Goal: Task Accomplishment & Management: Manage account settings

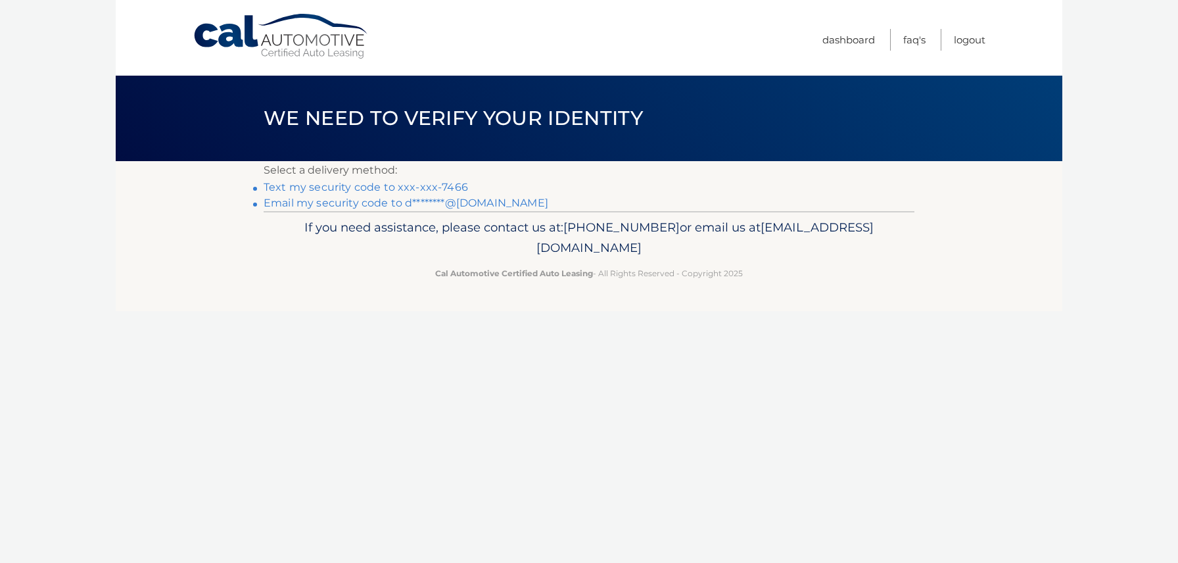
click at [409, 187] on link "Text my security code to xxx-xxx-7466" at bounding box center [366, 187] width 204 height 12
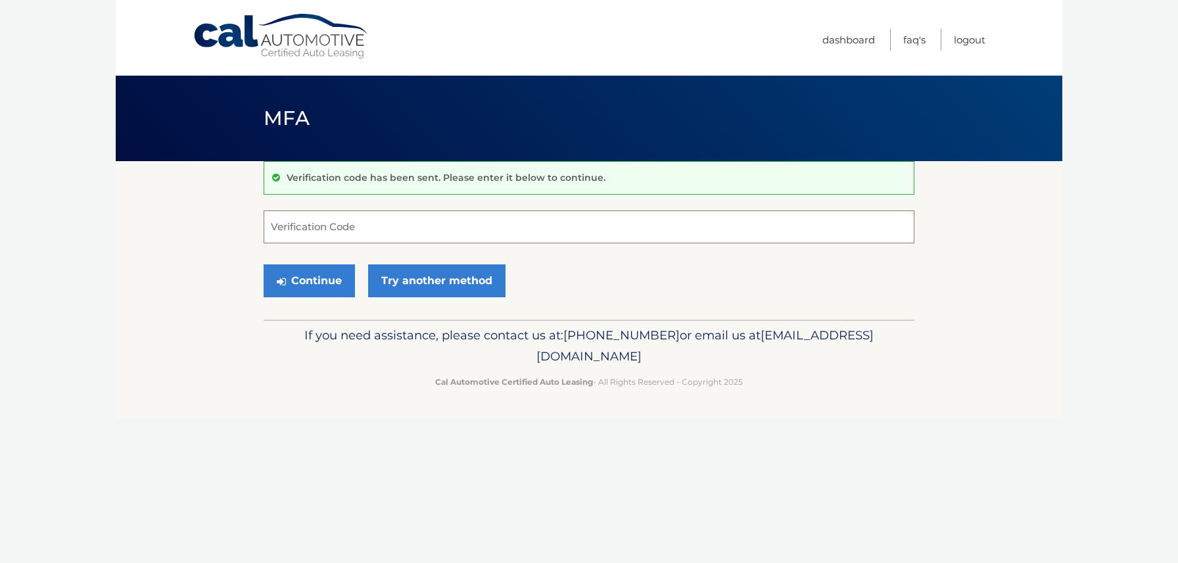
click at [333, 231] on input "Verification Code" at bounding box center [589, 226] width 651 height 33
type input "896113"
click at [325, 287] on button "Continue" at bounding box center [309, 280] width 91 height 33
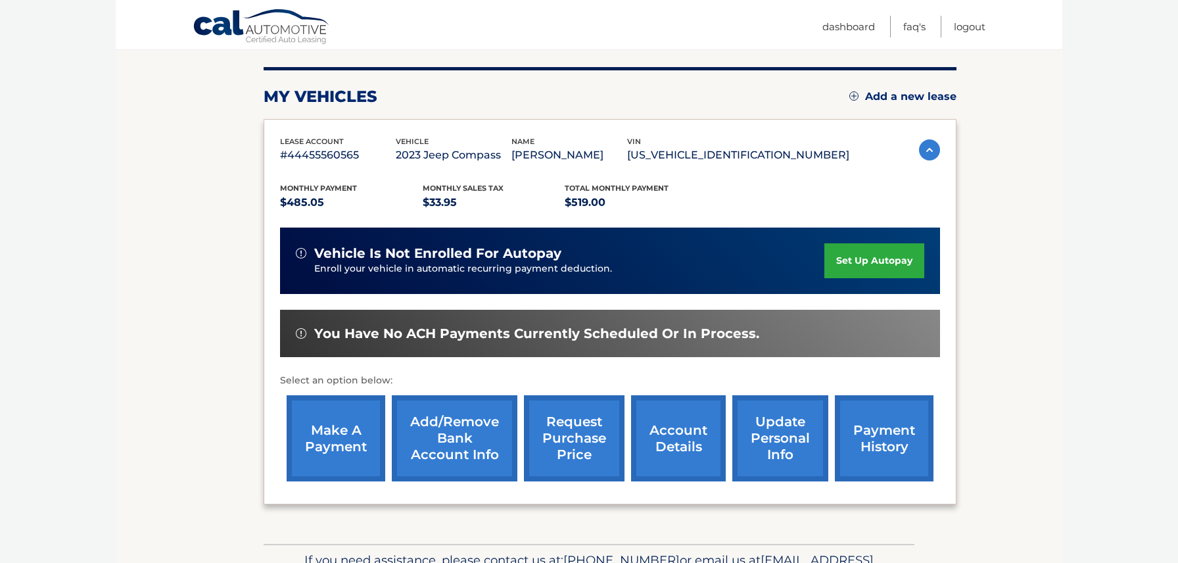
scroll to position [156, 0]
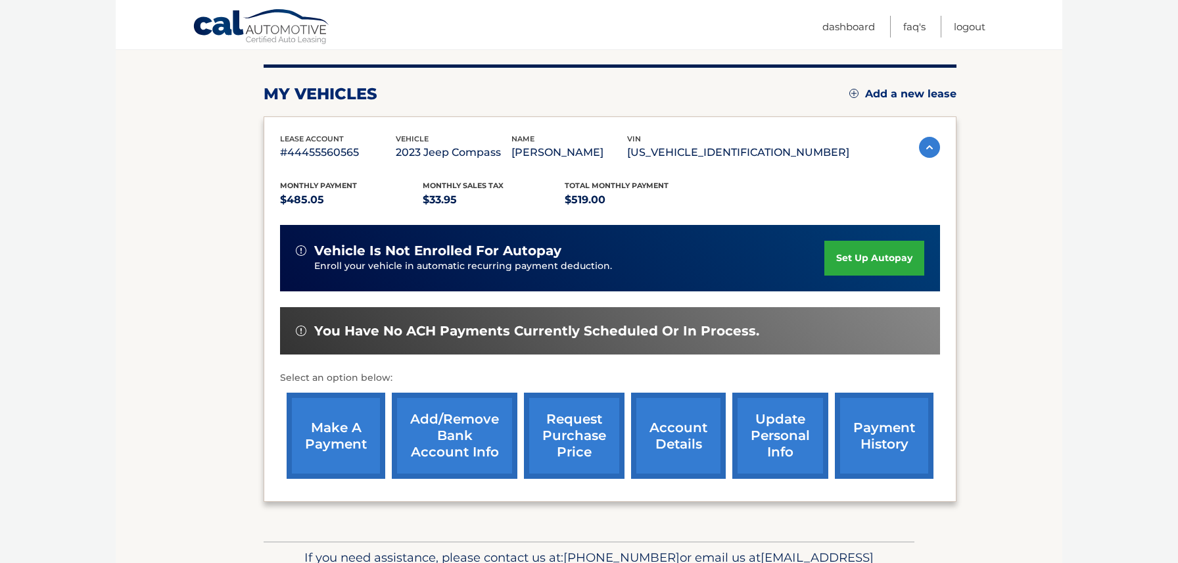
click at [874, 439] on link "payment history" at bounding box center [884, 436] width 99 height 86
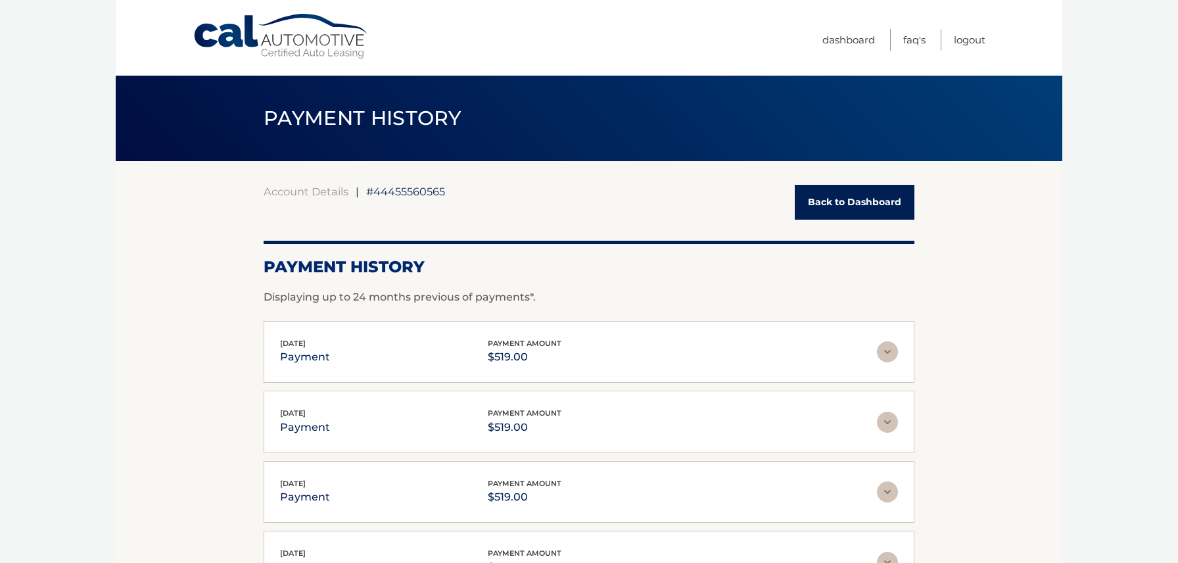
click at [890, 354] on img at bounding box center [887, 351] width 21 height 21
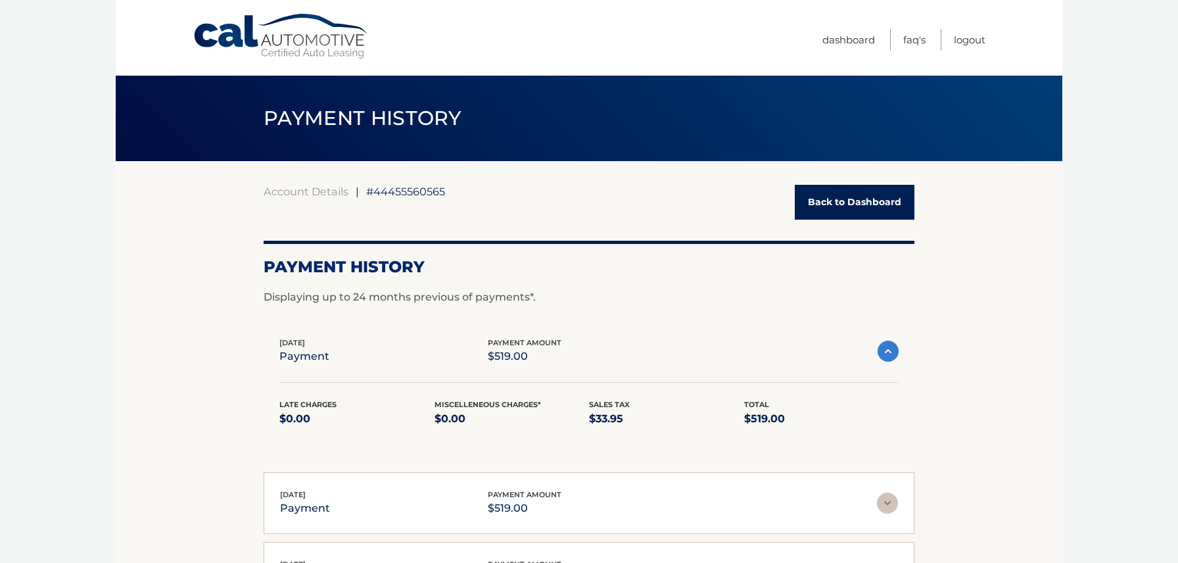
click at [846, 210] on link "Back to Dashboard" at bounding box center [855, 202] width 120 height 35
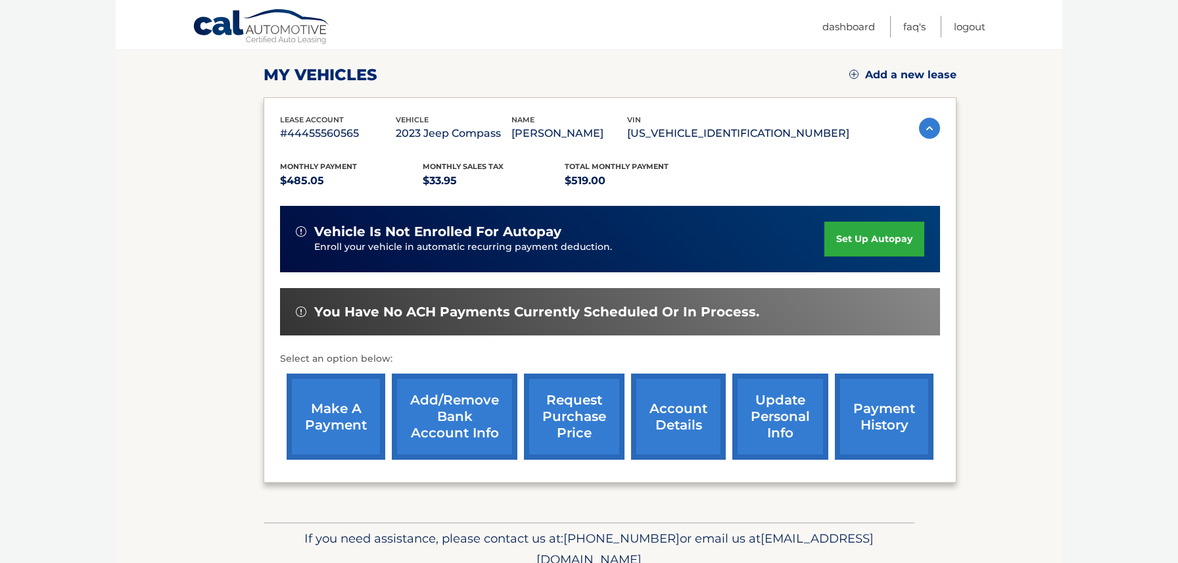
scroll to position [201, 0]
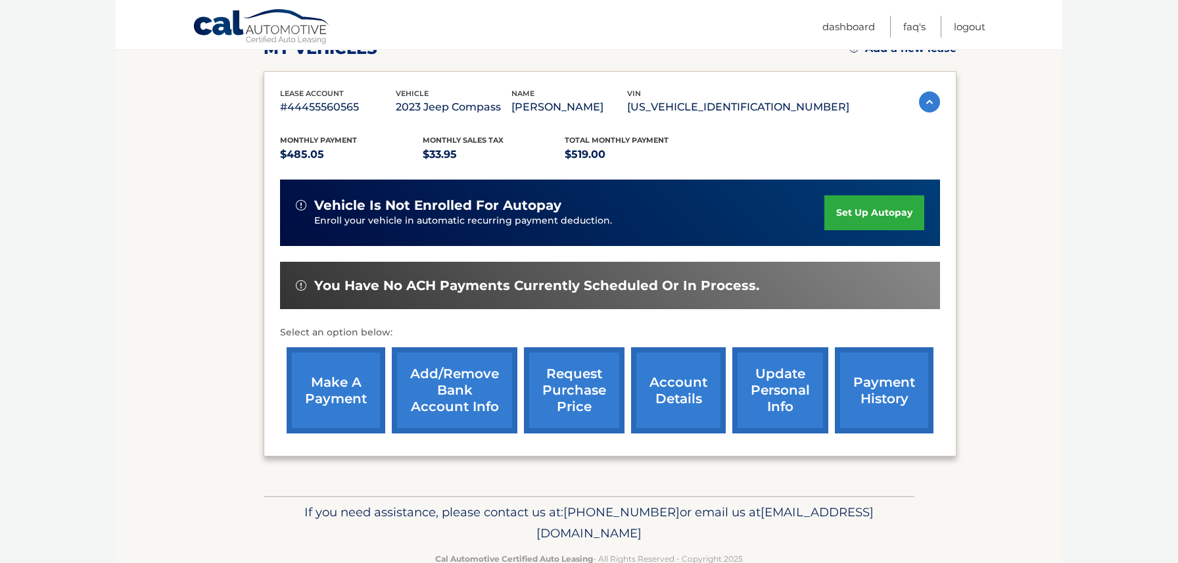
click at [657, 409] on link "account details" at bounding box center [678, 390] width 95 height 86
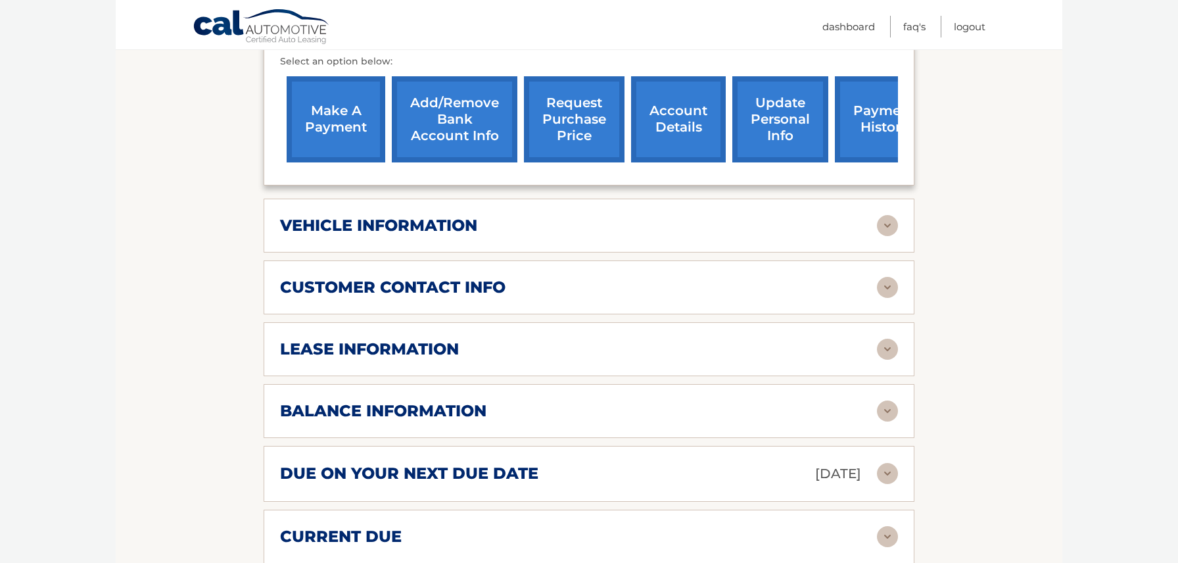
scroll to position [510, 0]
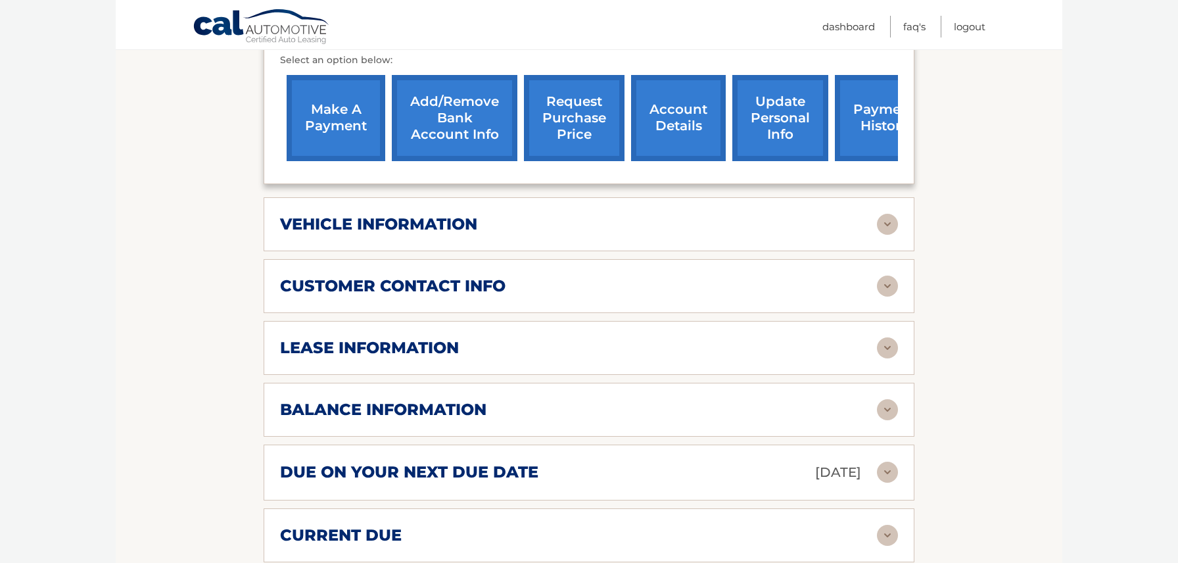
click at [504, 338] on div "lease information" at bounding box center [578, 348] width 597 height 20
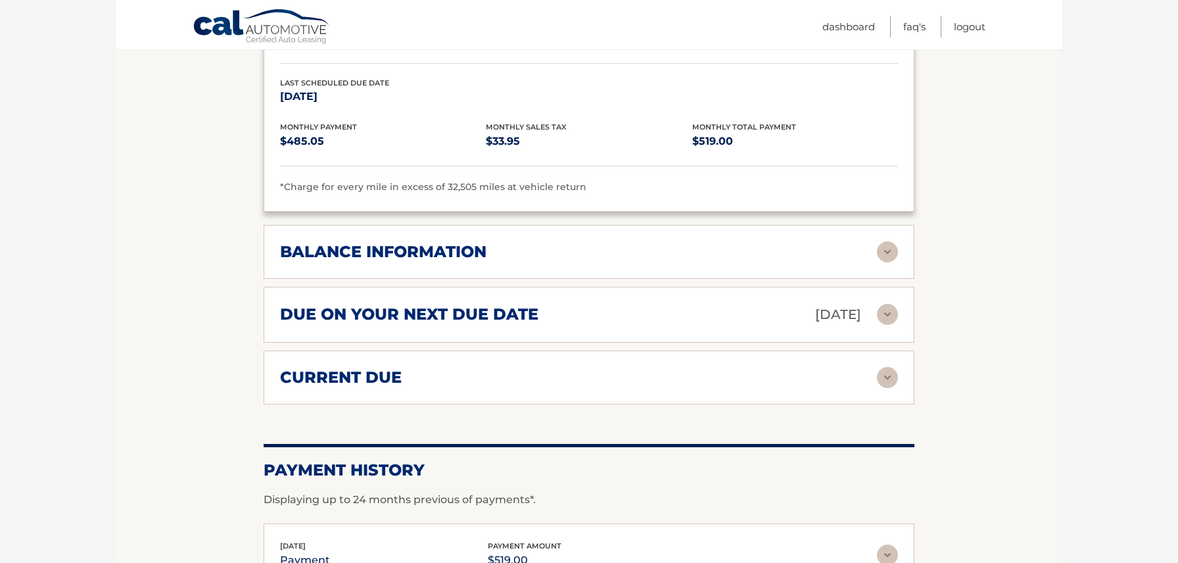
scroll to position [917, 0]
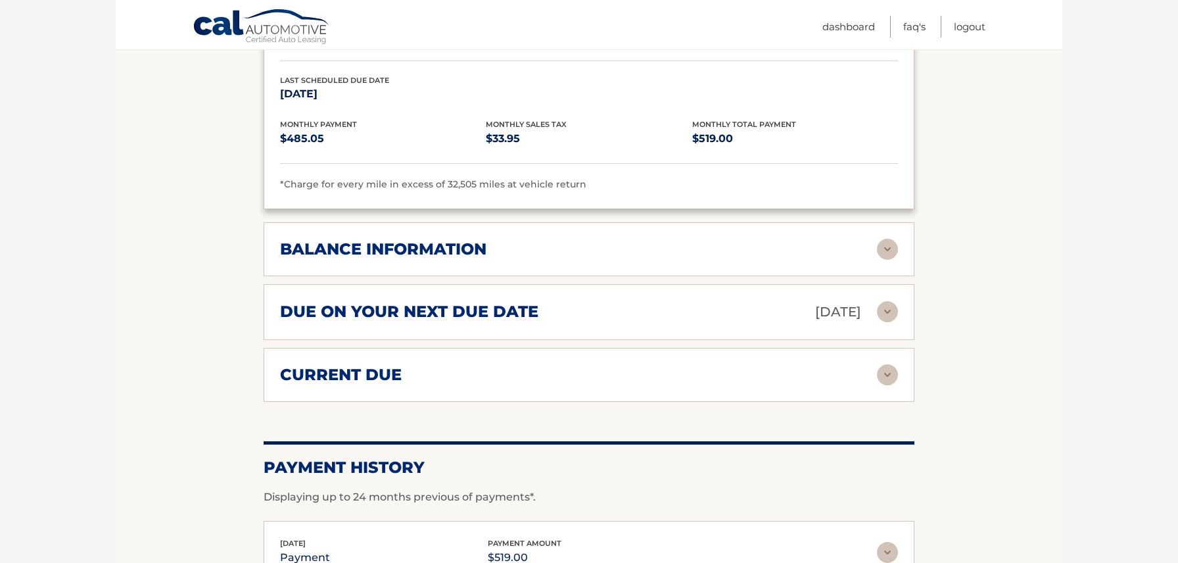
click at [617, 239] on div "balance information" at bounding box center [578, 249] width 597 height 20
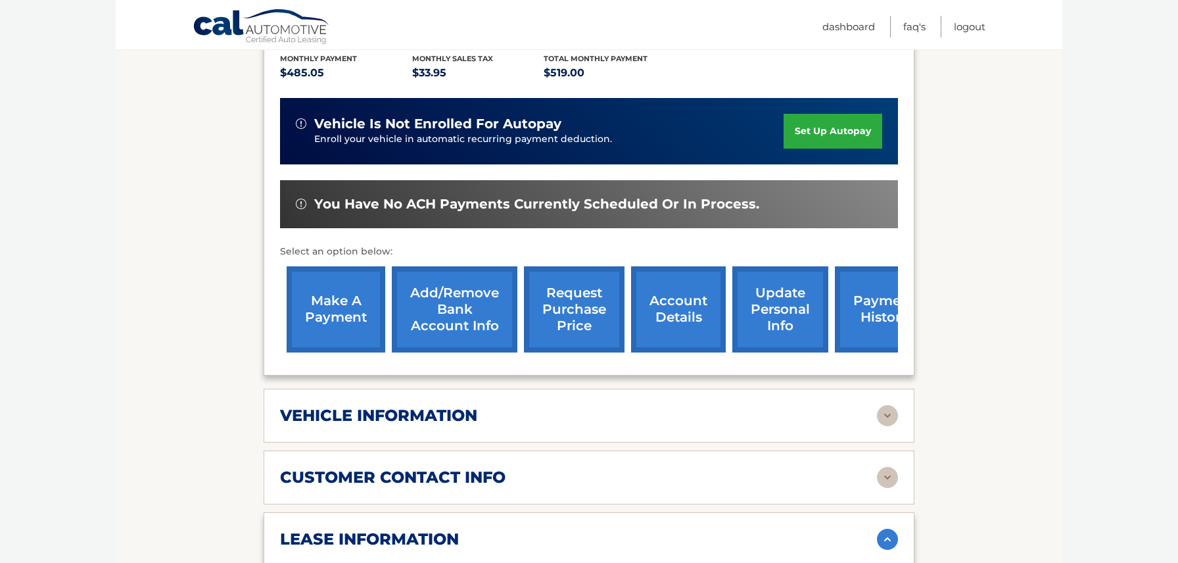
scroll to position [319, 0]
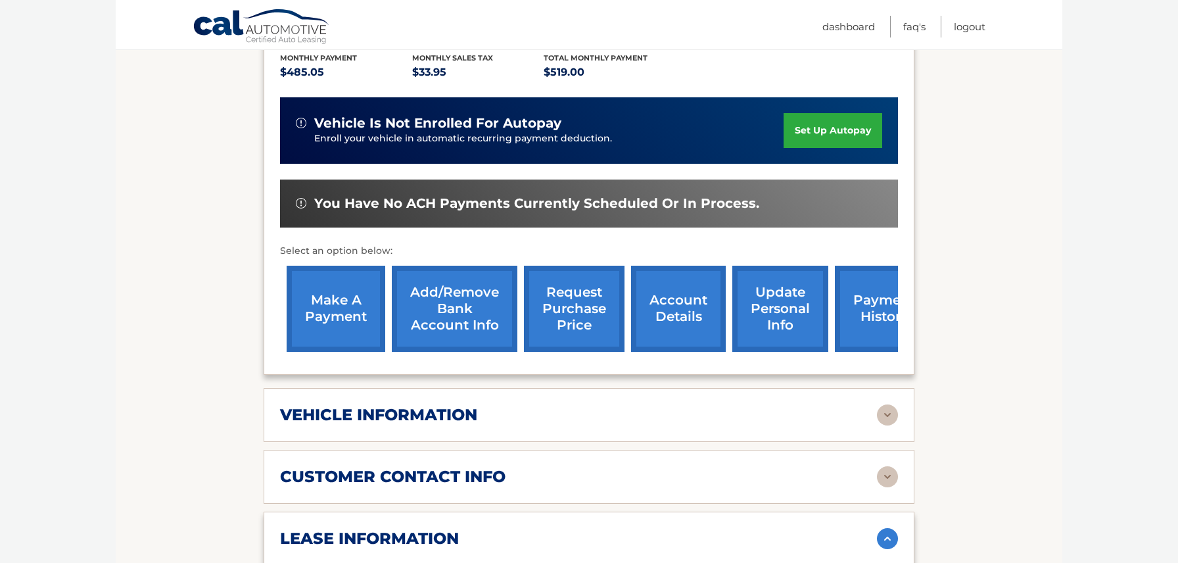
click at [571, 295] on link "request purchase price" at bounding box center [574, 309] width 101 height 86
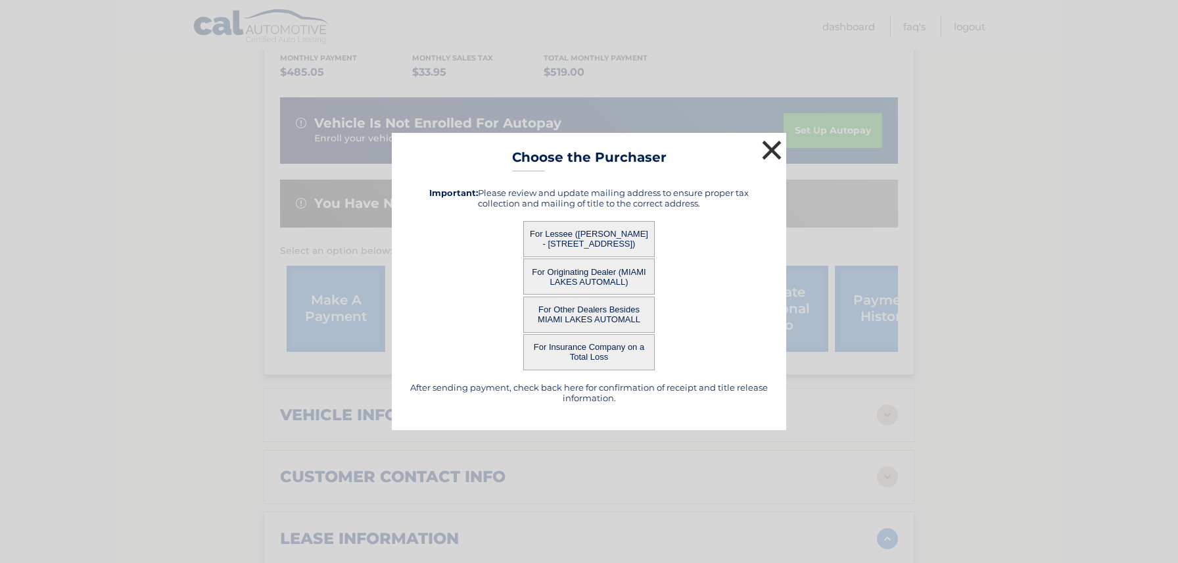
click at [776, 147] on button "×" at bounding box center [772, 150] width 26 height 26
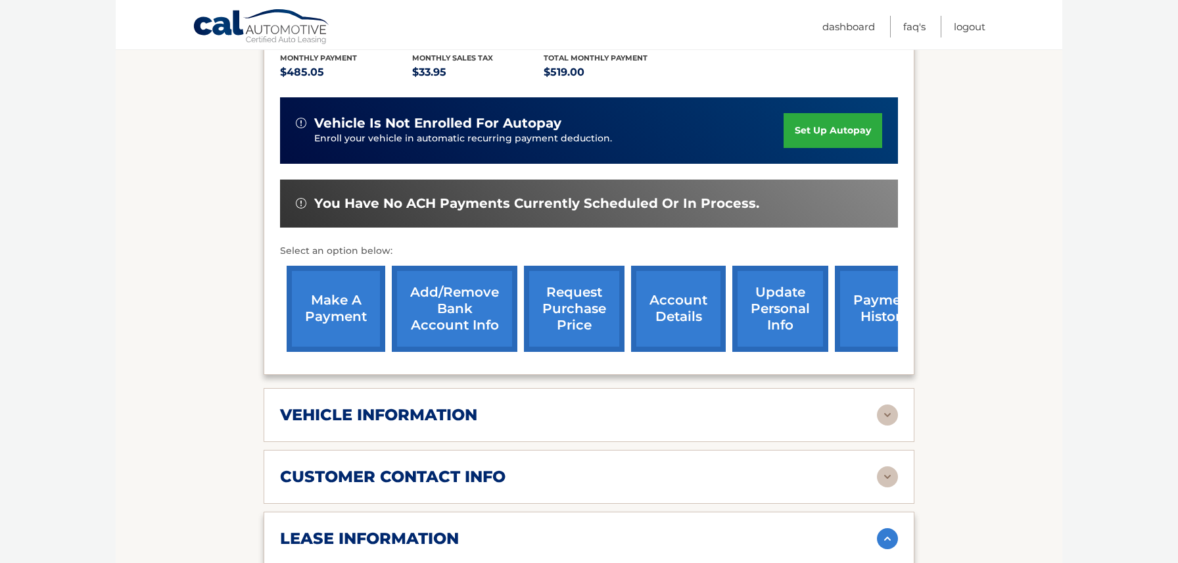
click at [352, 301] on link "make a payment" at bounding box center [336, 309] width 99 height 86
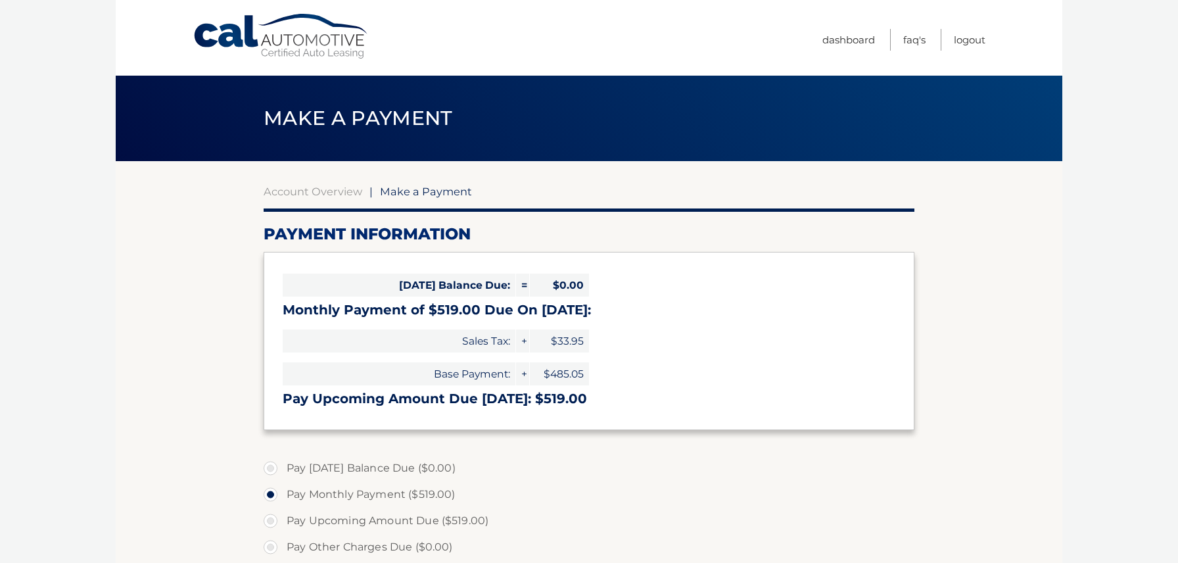
select select "NTFjOTg0NmEtYTE5My00NzdlLTkzZGItMmJlNzE5ZjBjZWUy"
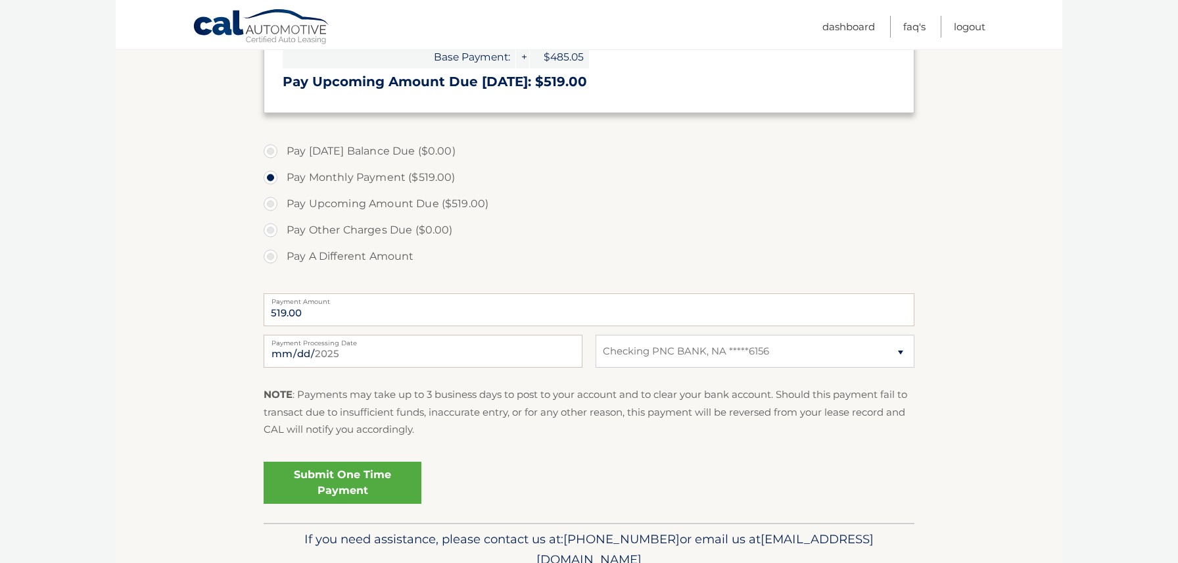
scroll to position [319, 0]
click at [315, 473] on link "Submit One Time Payment" at bounding box center [343, 481] width 158 height 42
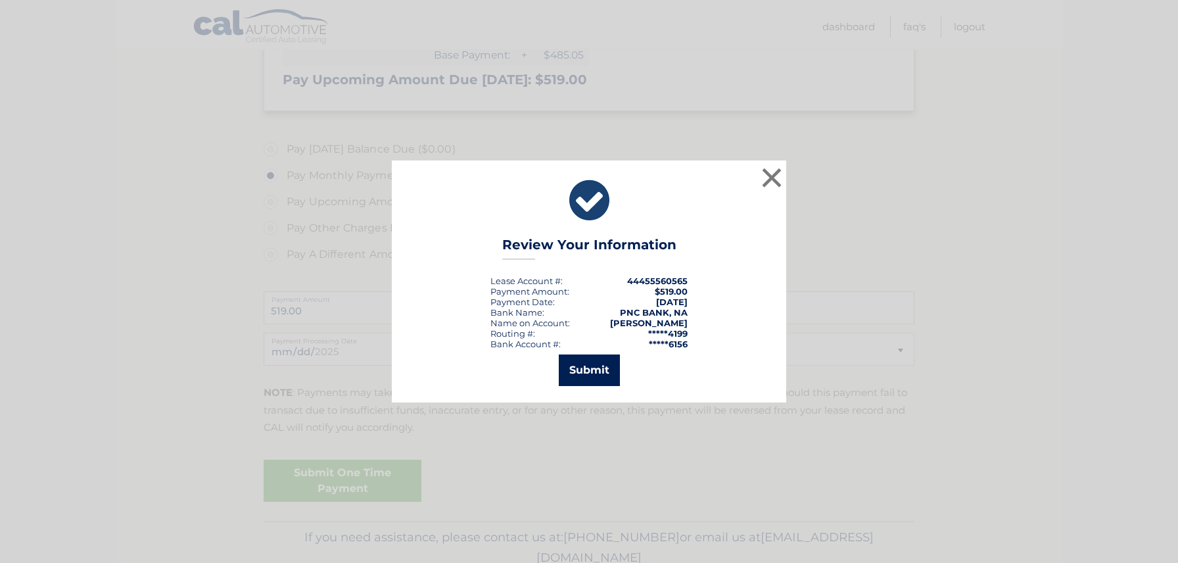
click at [584, 371] on button "Submit" at bounding box center [589, 370] width 61 height 32
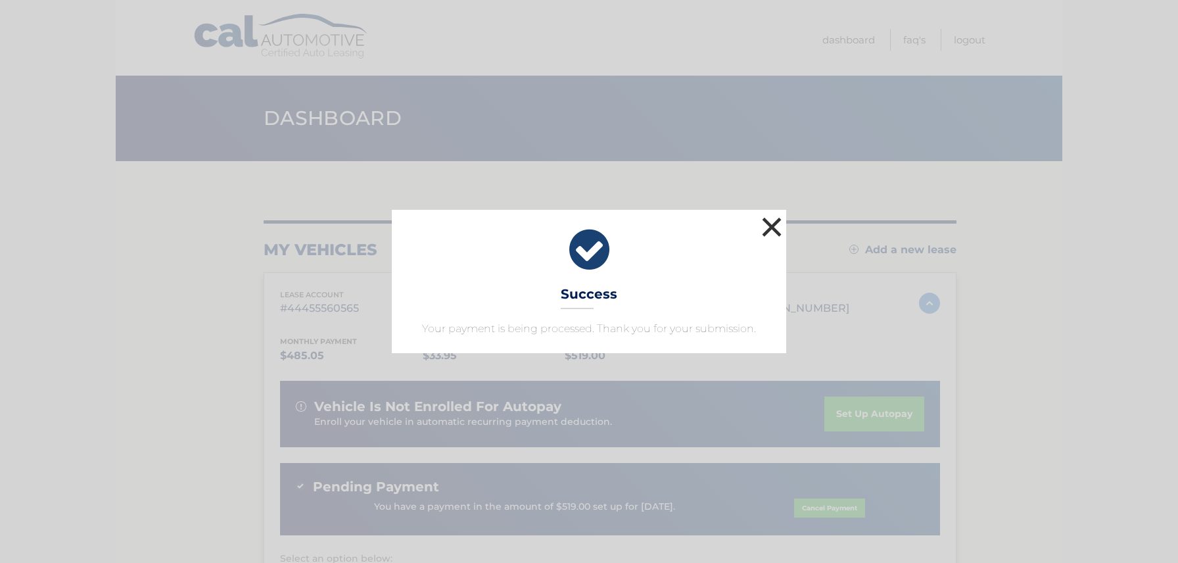
click at [774, 226] on button "×" at bounding box center [772, 227] width 26 height 26
